Goal: Transaction & Acquisition: Purchase product/service

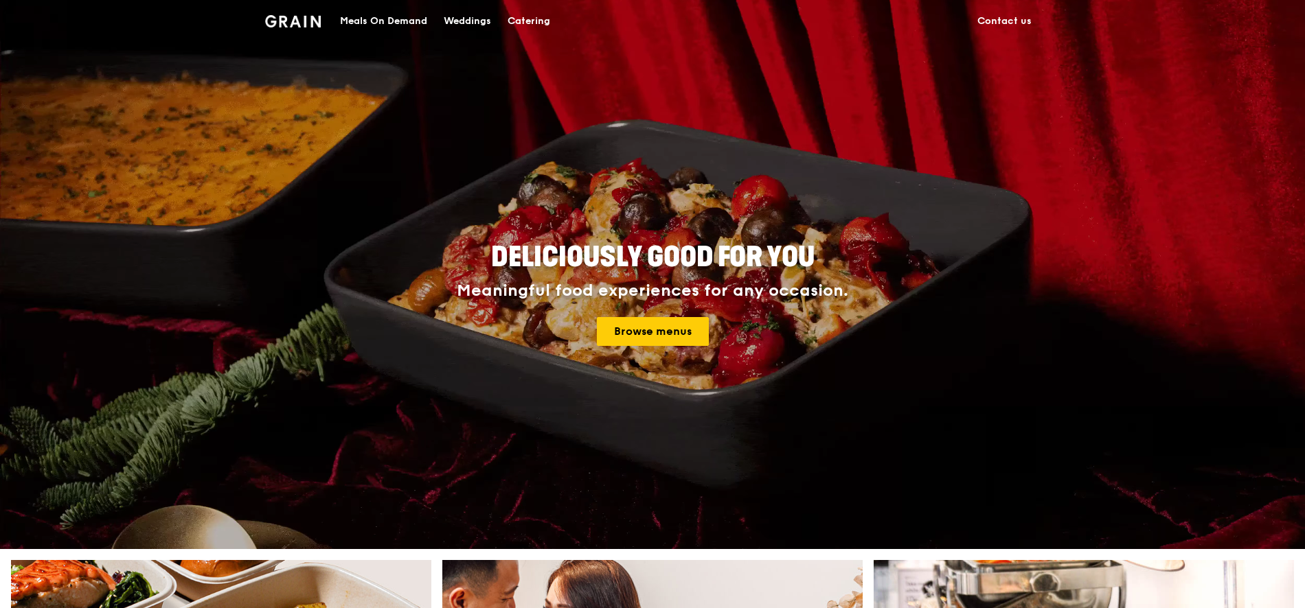
click at [380, 13] on div "Meals On Demand" at bounding box center [383, 21] width 87 height 41
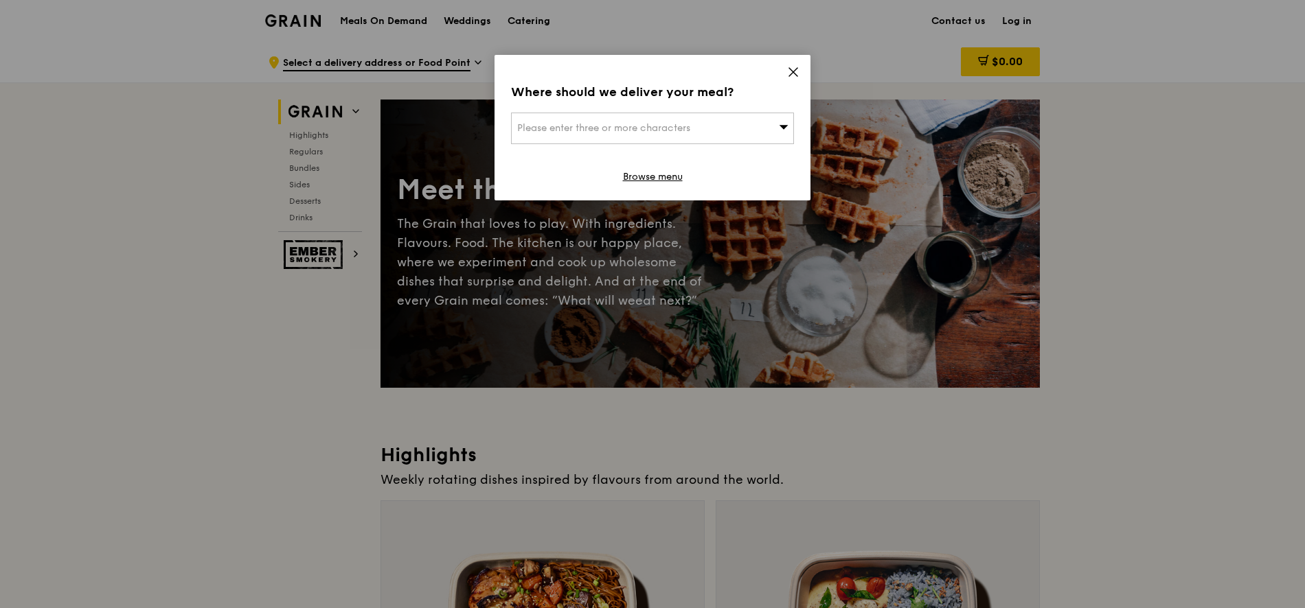
click at [730, 139] on div "Please enter three or more characters" at bounding box center [652, 129] width 283 height 32
click at [794, 68] on icon at bounding box center [793, 72] width 12 height 12
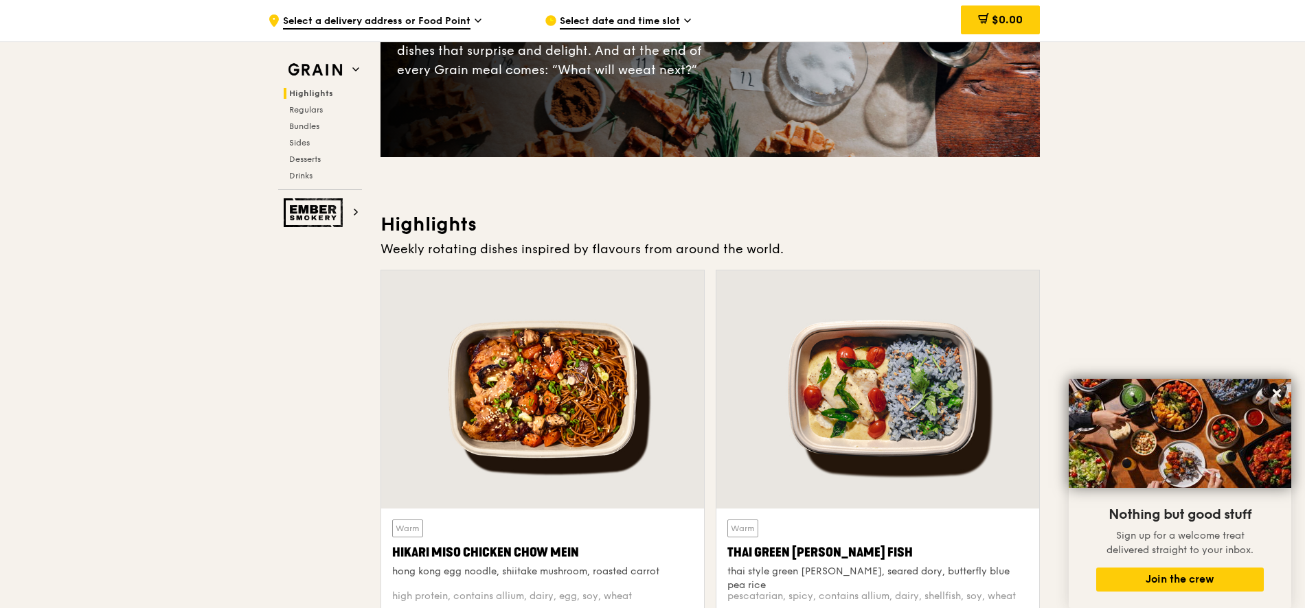
scroll to position [416, 0]
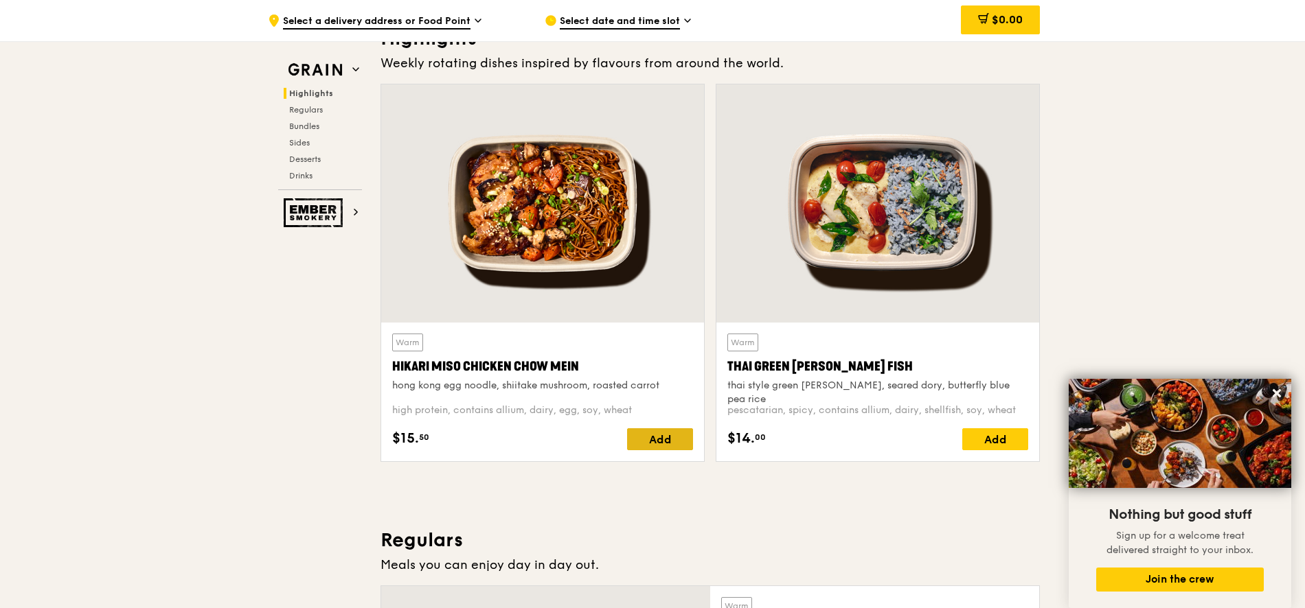
click at [661, 431] on div "Add" at bounding box center [660, 439] width 66 height 22
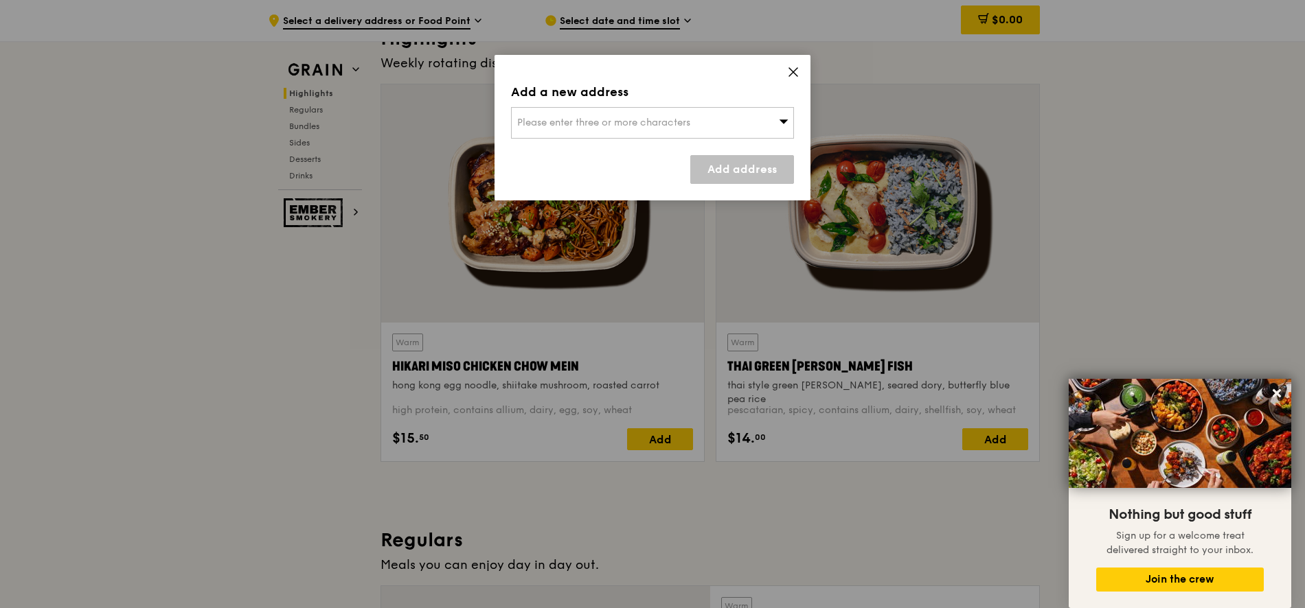
click at [688, 115] on div "Please enter three or more characters" at bounding box center [652, 123] width 283 height 32
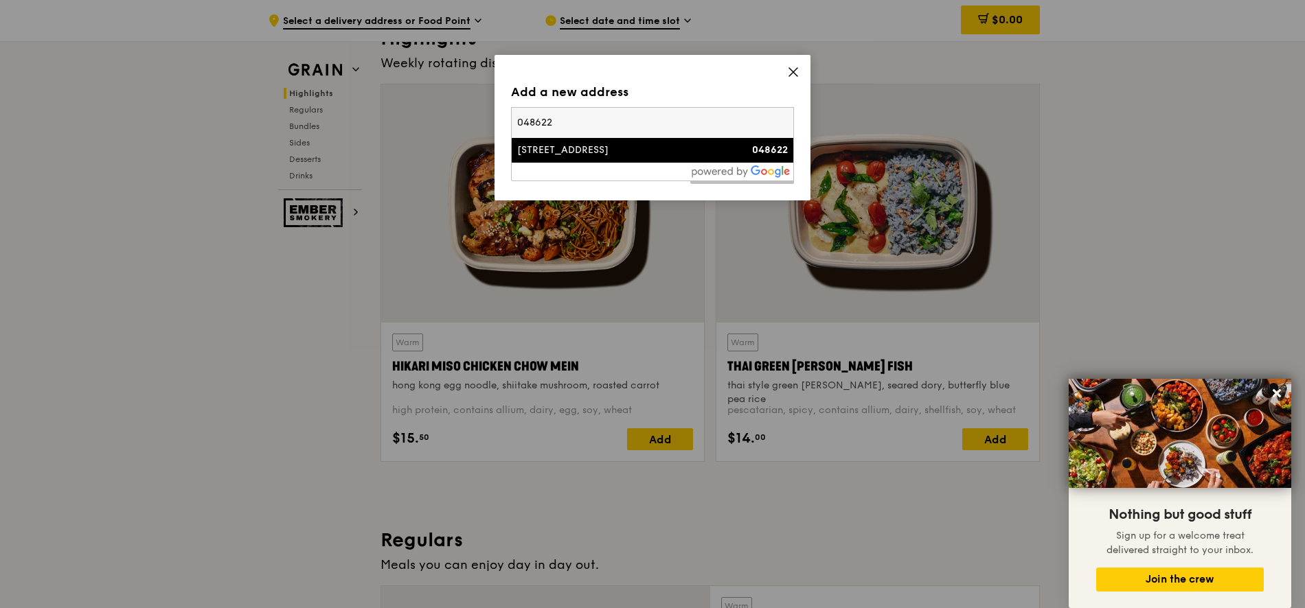
type input "048622"
click at [594, 150] on div "[STREET_ADDRESS]" at bounding box center [618, 151] width 203 height 14
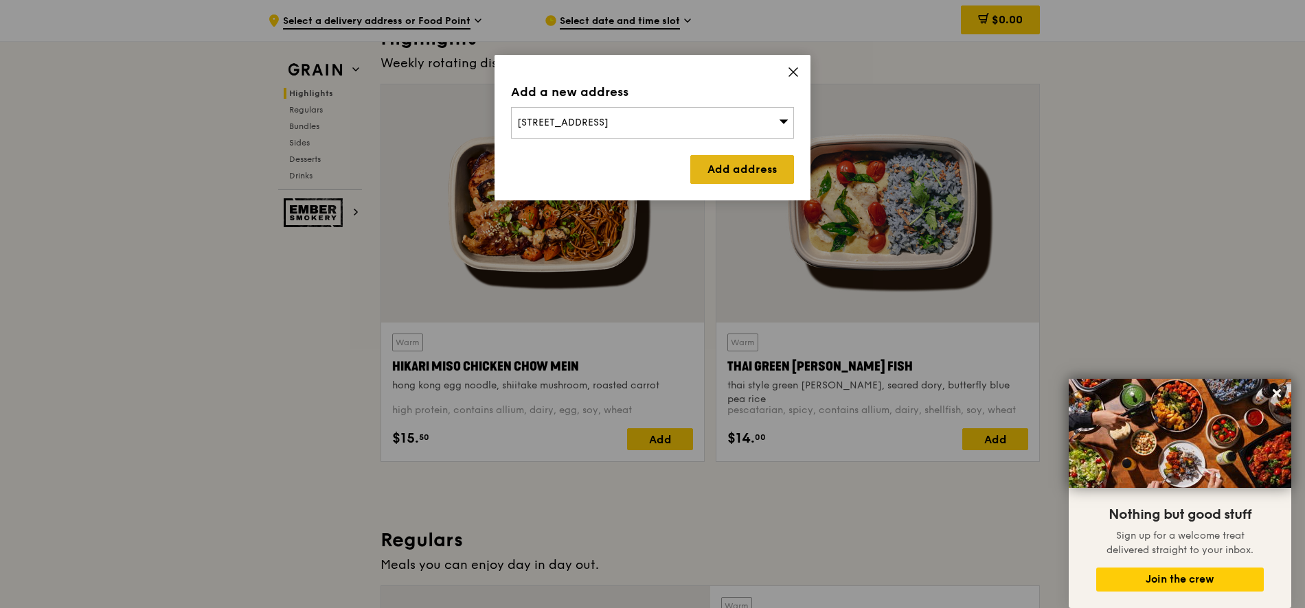
click at [723, 170] on link "Add address" at bounding box center [742, 169] width 104 height 29
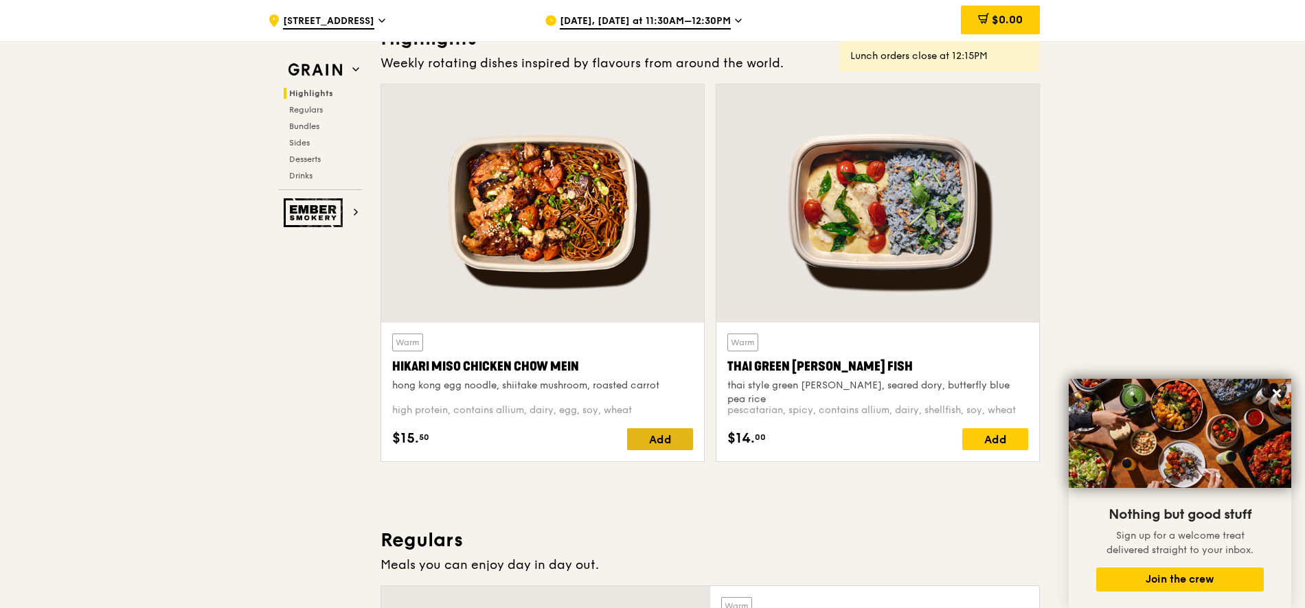
click at [676, 441] on div "Add" at bounding box center [660, 439] width 66 height 22
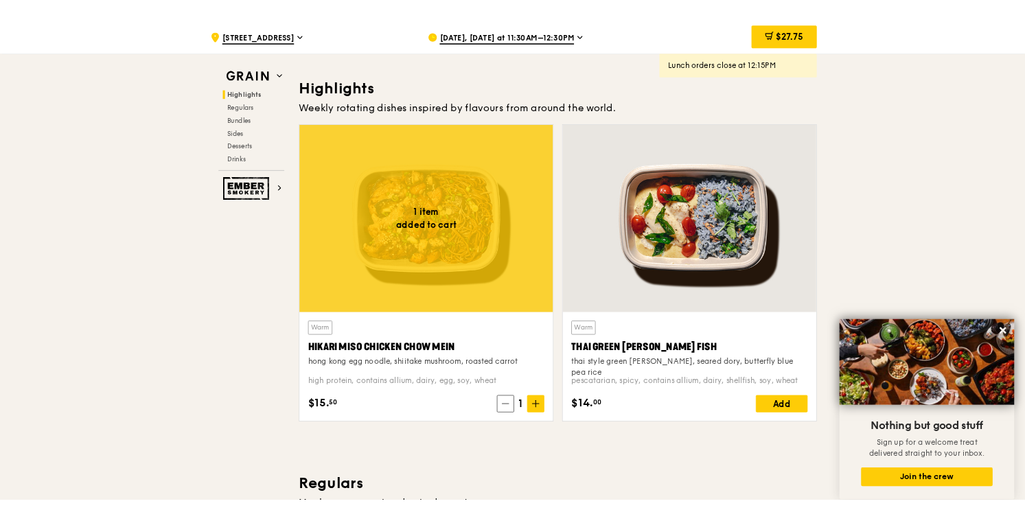
scroll to position [369, 0]
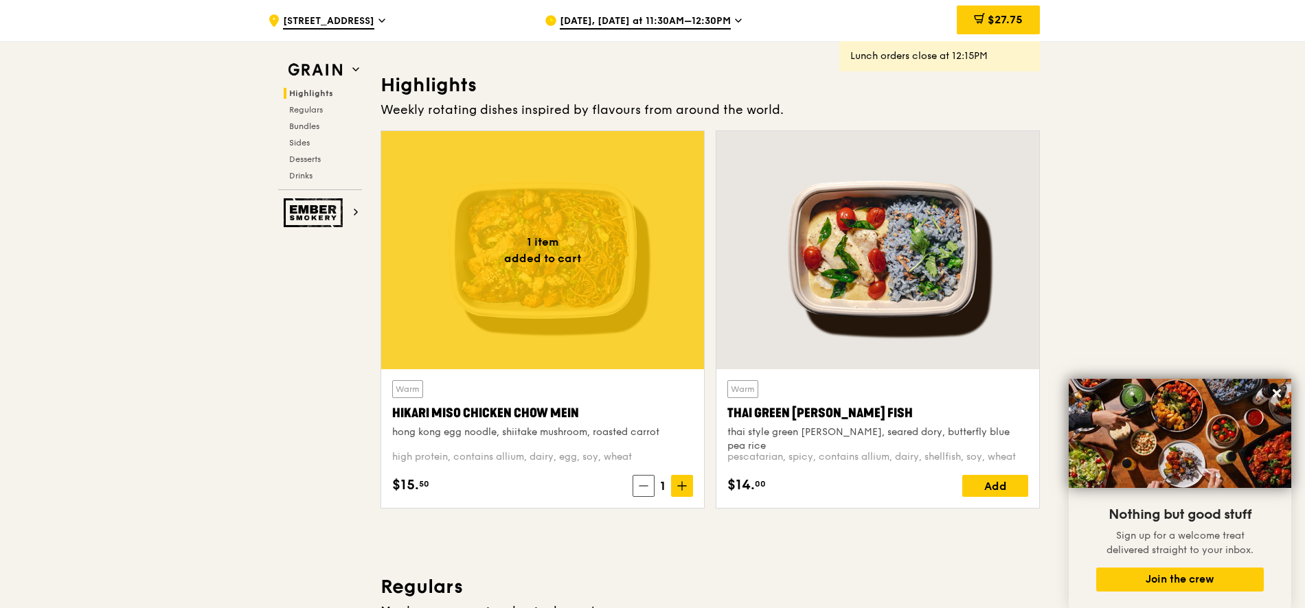
drag, startPoint x: 386, startPoint y: 414, endPoint x: 611, endPoint y: 412, distance: 225.2
click at [611, 412] on div "Warm Hikari Miso Chicken Chow Mein hong kong egg noodle, shiitake mushroom, roa…" at bounding box center [542, 438] width 323 height 139
copy div "Hikari Miso Chicken Chow Mein"
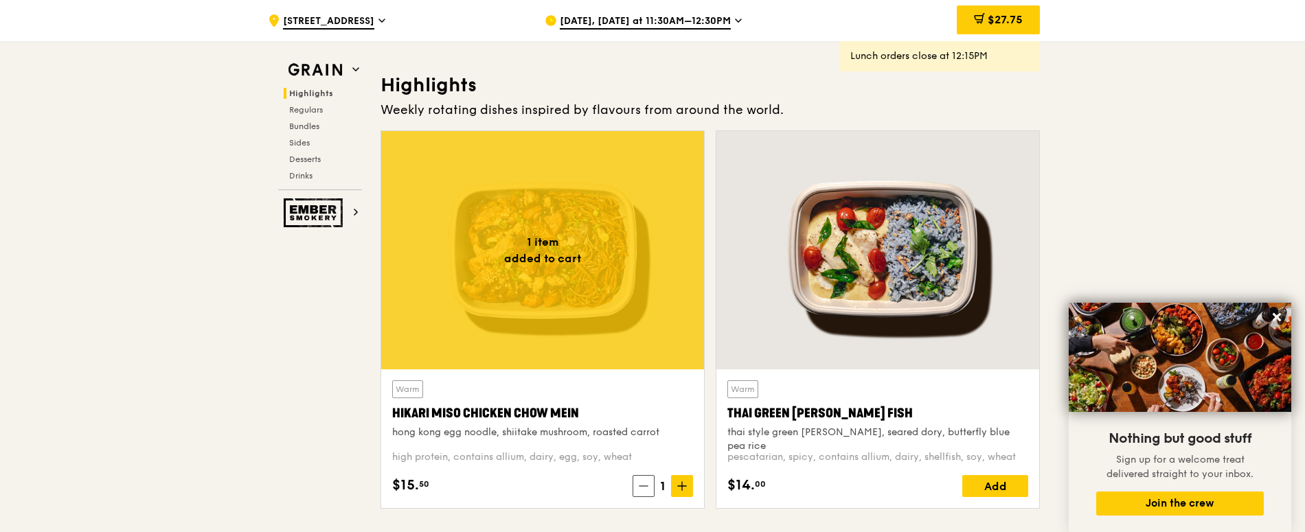
click at [487, 416] on div "Hikari Miso Chicken Chow Mein" at bounding box center [542, 413] width 301 height 19
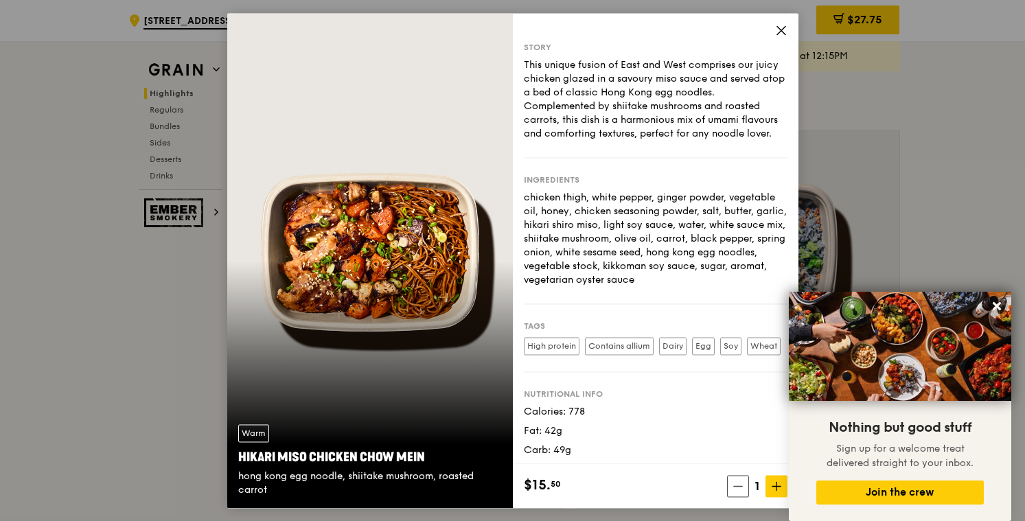
click at [782, 27] on icon at bounding box center [781, 30] width 12 height 12
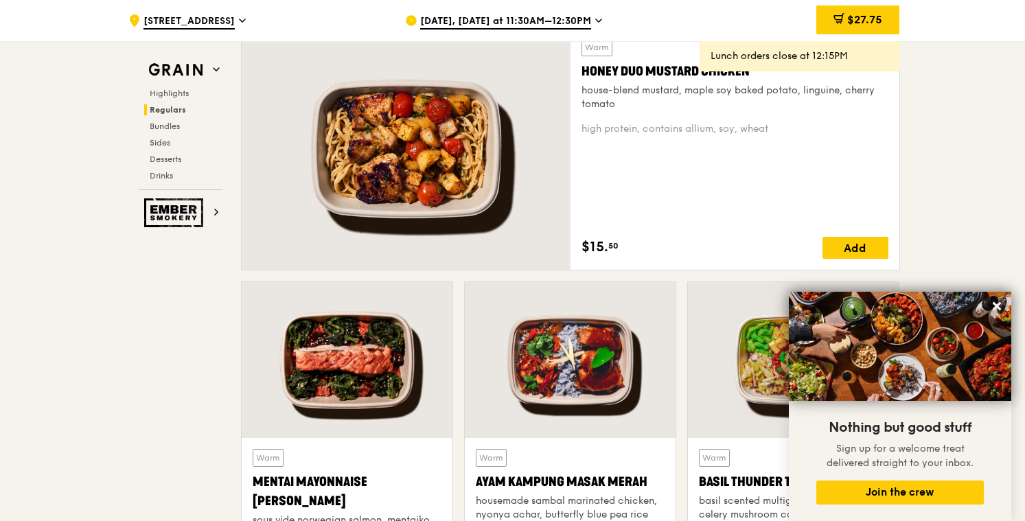
scroll to position [972, 0]
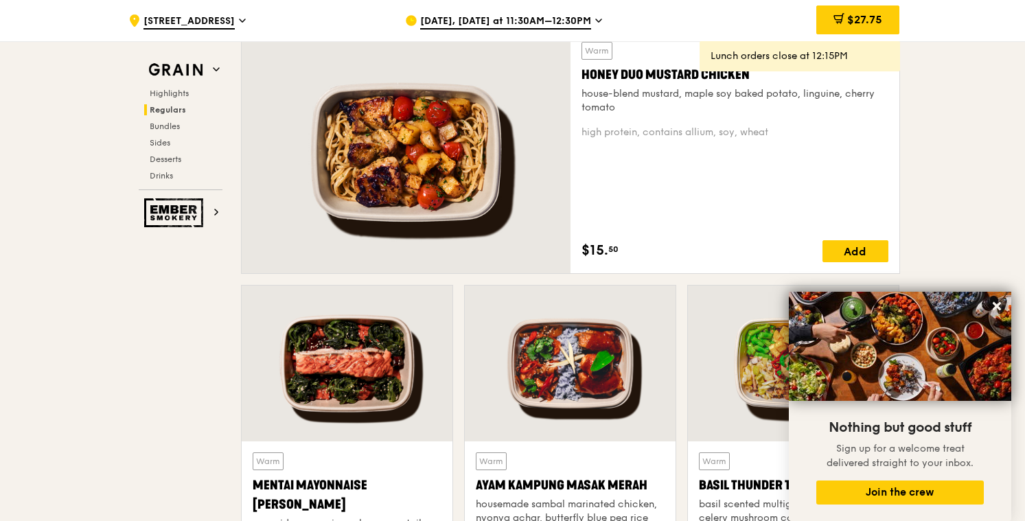
click at [459, 193] on div at bounding box center [406, 152] width 329 height 242
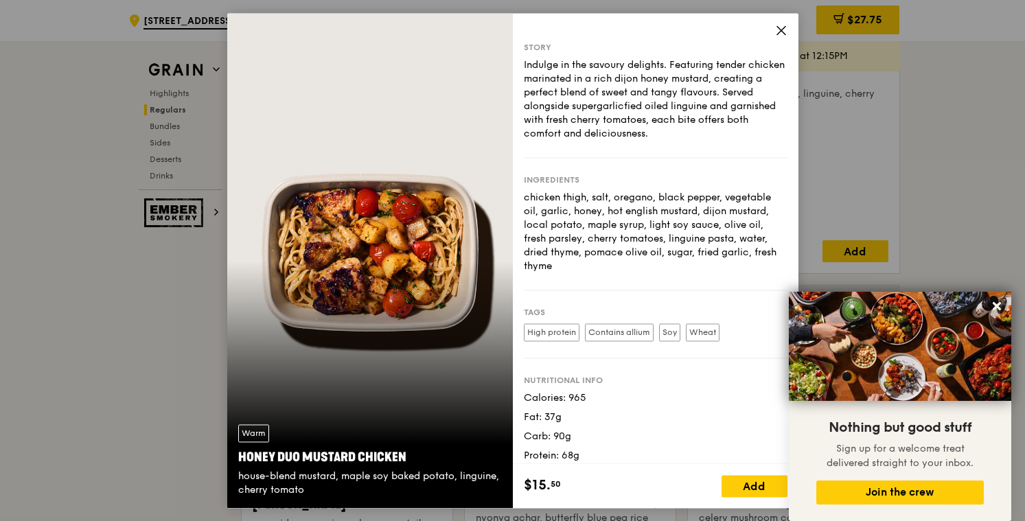
click at [768, 34] on div "Story Indulge in the savoury delights. Featuring tender chicken marinated in a …" at bounding box center [656, 238] width 286 height 451
drag, startPoint x: 236, startPoint y: 456, endPoint x: 415, endPoint y: 455, distance: 179.9
click at [415, 455] on div "Warm Honey Duo Mustard Chicken house-blend mustard, maple soy baked potato, lin…" at bounding box center [370, 460] width 286 height 95
copy div "Honey Duo Mustard Chicken"
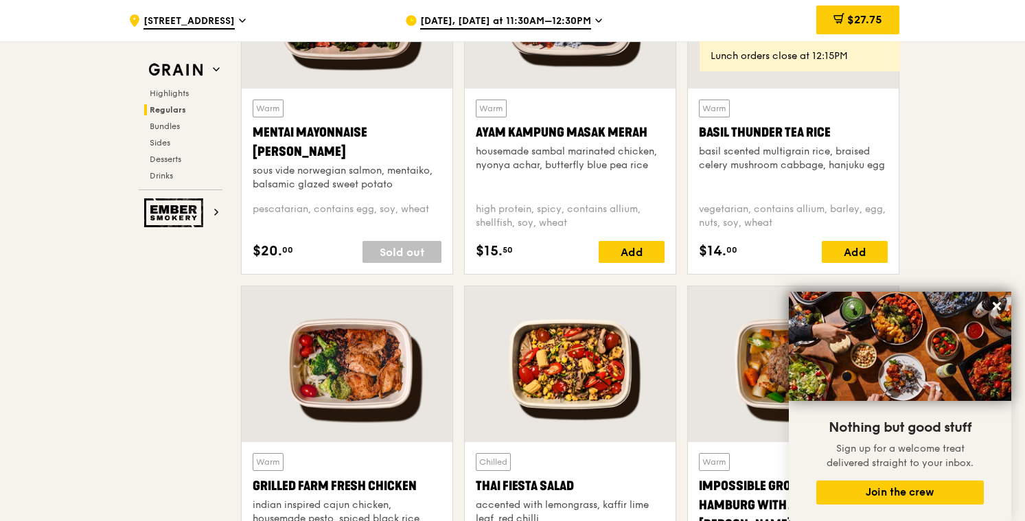
scroll to position [1327, 0]
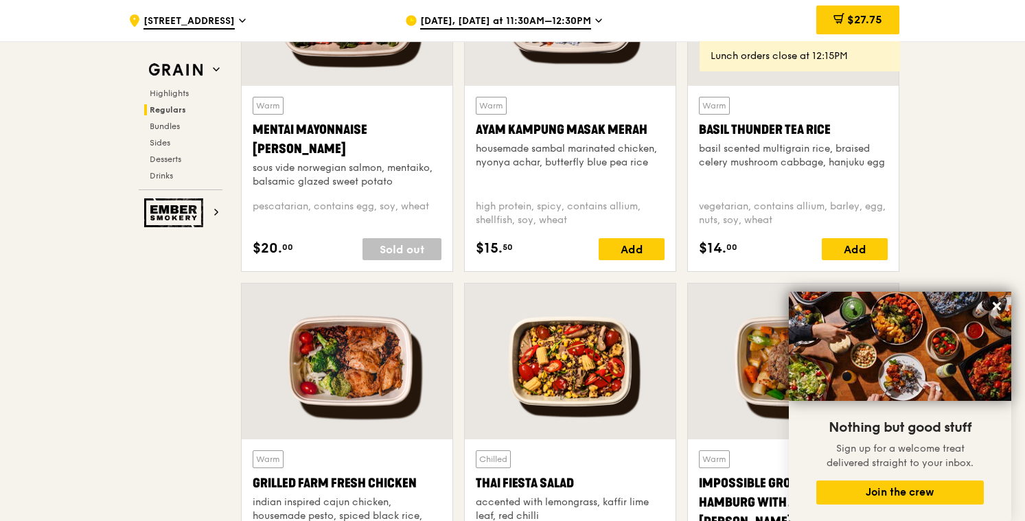
drag, startPoint x: 849, startPoint y: 125, endPoint x: 702, endPoint y: 126, distance: 146.9
click at [702, 126] on div "Basil Thunder Tea Rice" at bounding box center [793, 129] width 189 height 19
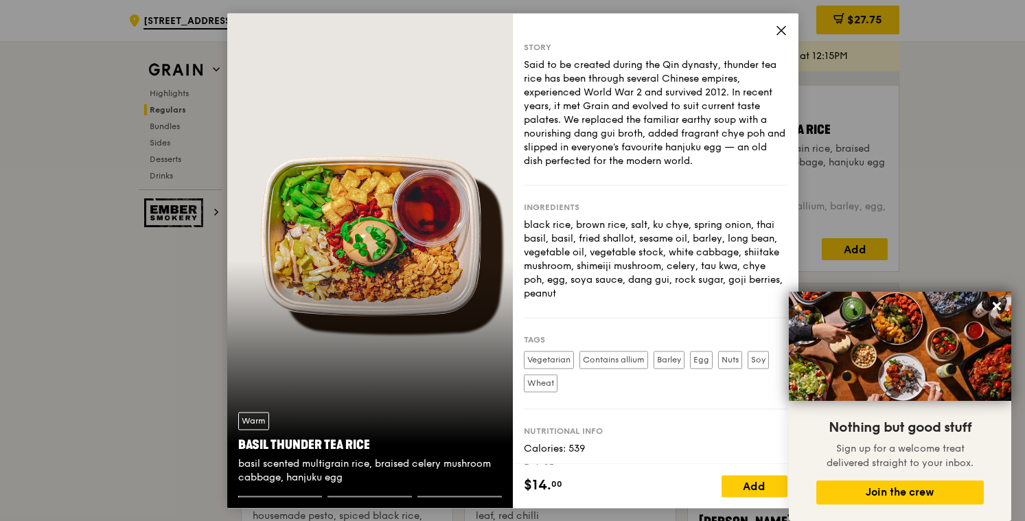
copy div "Basil Thunder Tea Rice"
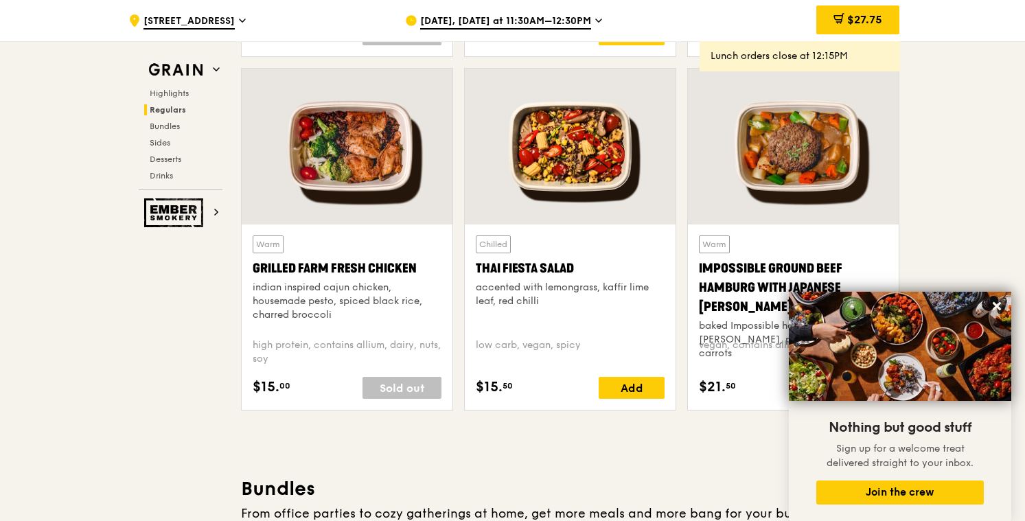
scroll to position [1549, 0]
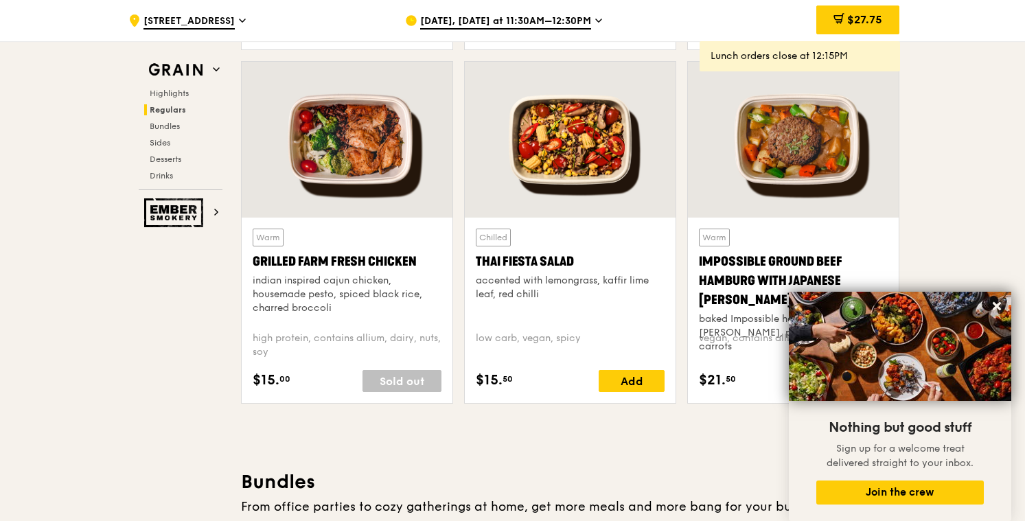
drag, startPoint x: 249, startPoint y: 263, endPoint x: 415, endPoint y: 262, distance: 166.9
click at [415, 262] on div "Warm Grilled Farm Fresh Chicken indian inspired cajun chicken, housemade pesto,…" at bounding box center [347, 310] width 211 height 185
copy div "Grilled Farm Fresh Chicken"
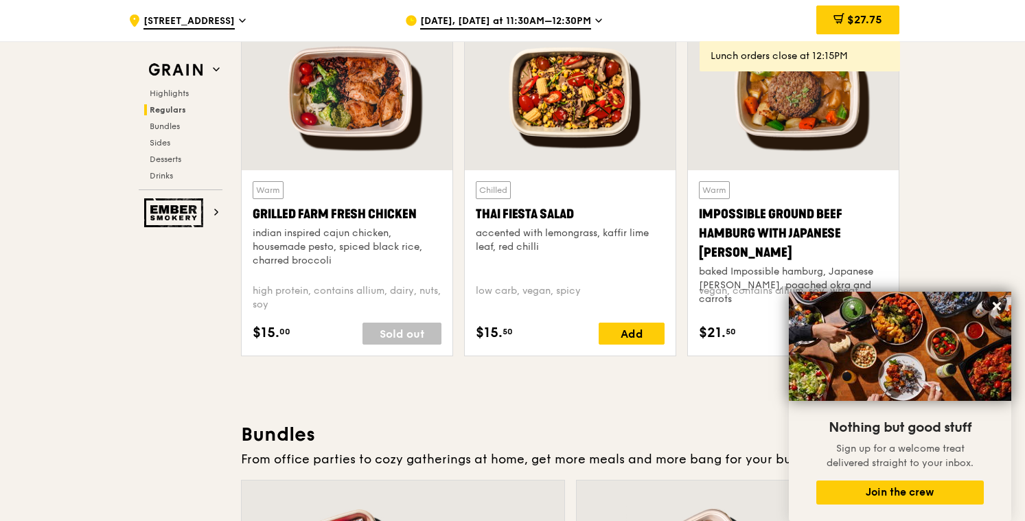
scroll to position [1597, 0]
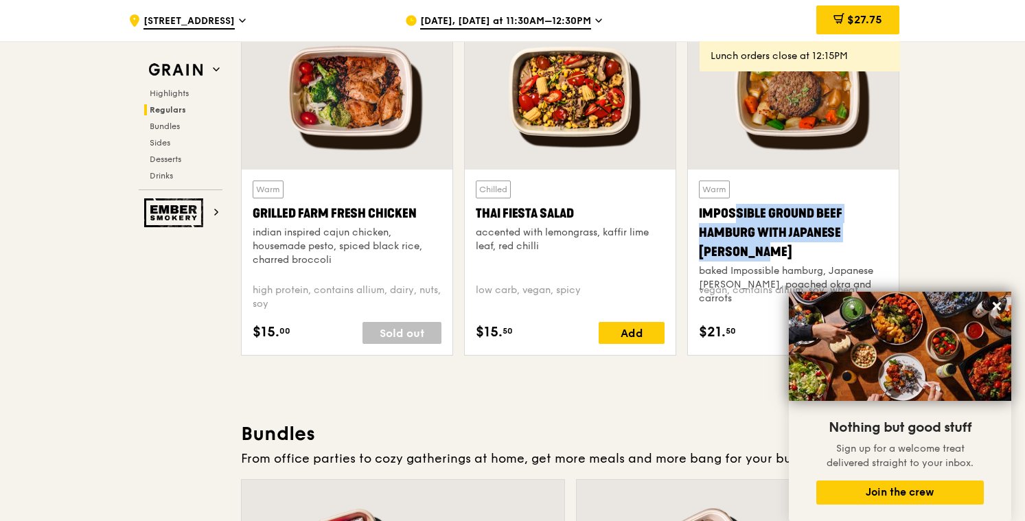
drag, startPoint x: 696, startPoint y: 209, endPoint x: 912, endPoint y: 227, distance: 217.8
copy div "Impossible Ground Beef Hamburg with Japanese [PERSON_NAME]"
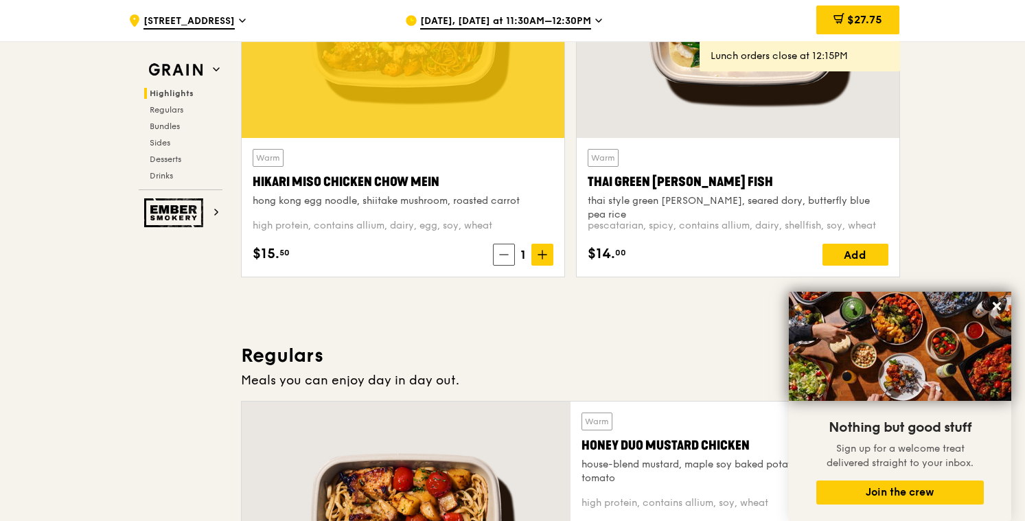
scroll to position [615, 0]
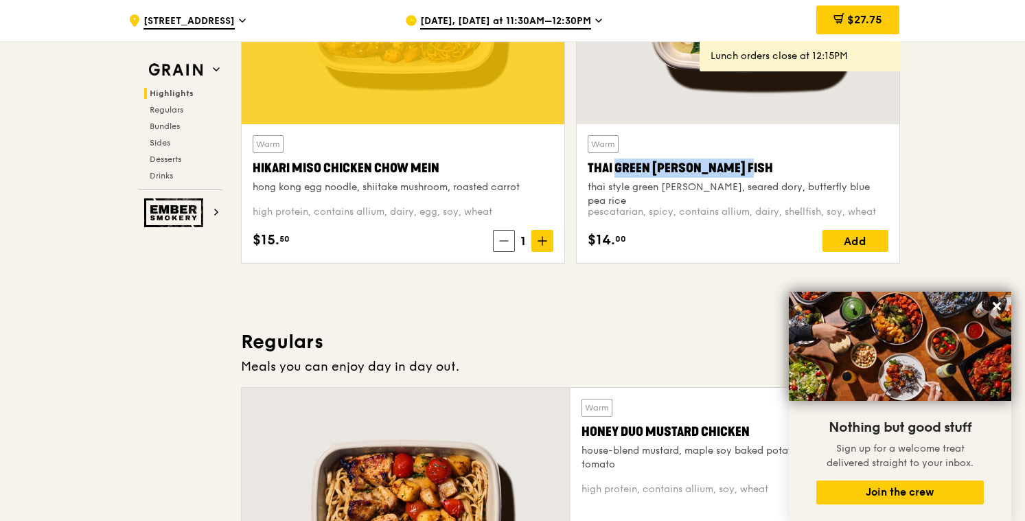
drag, startPoint x: 582, startPoint y: 168, endPoint x: 720, endPoint y: 168, distance: 138.0
click at [720, 168] on div "Warm Thai Green [PERSON_NAME] Fish thai style green [PERSON_NAME], seared dory,…" at bounding box center [738, 193] width 323 height 139
copy div "Thai Green [PERSON_NAME] Fish"
